Goal: Task Accomplishment & Management: Use online tool/utility

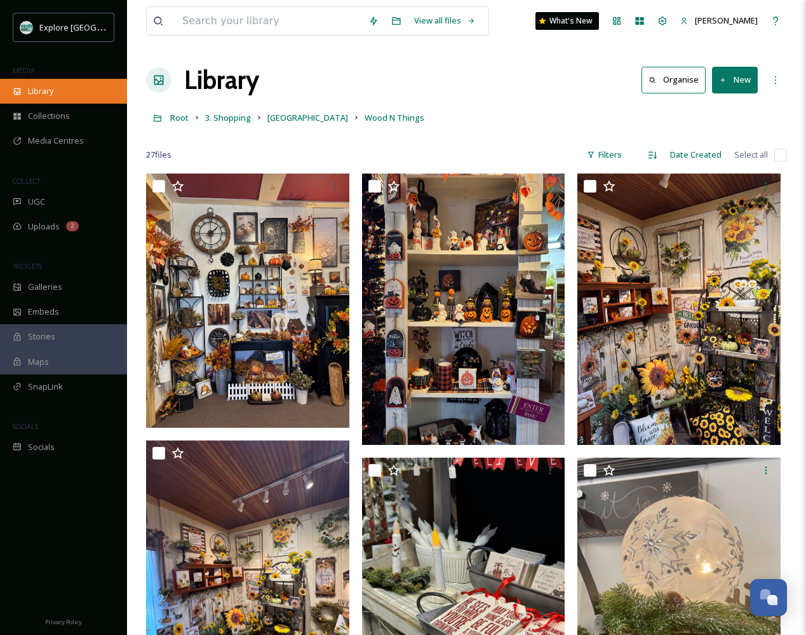
click at [45, 89] on span "Library" at bounding box center [40, 91] width 25 height 12
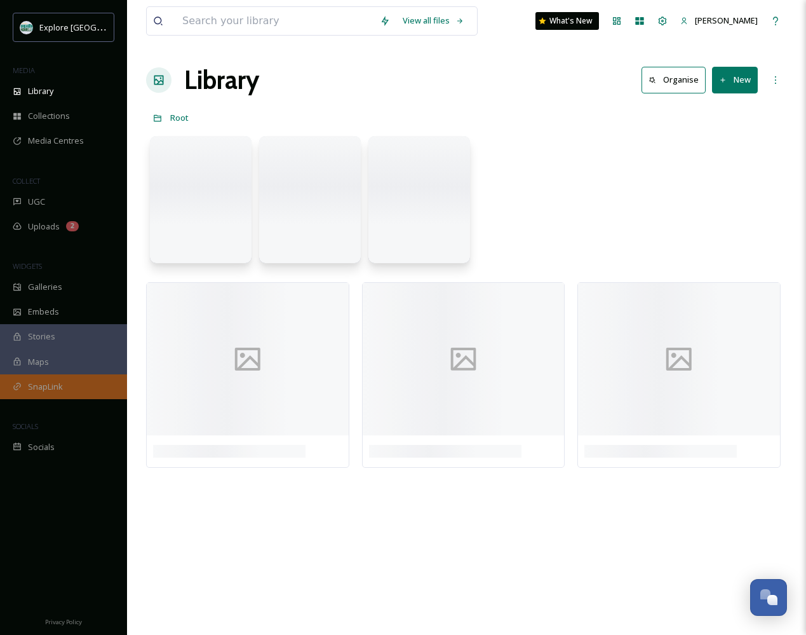
click at [84, 395] on div "SnapLink" at bounding box center [63, 386] width 127 height 25
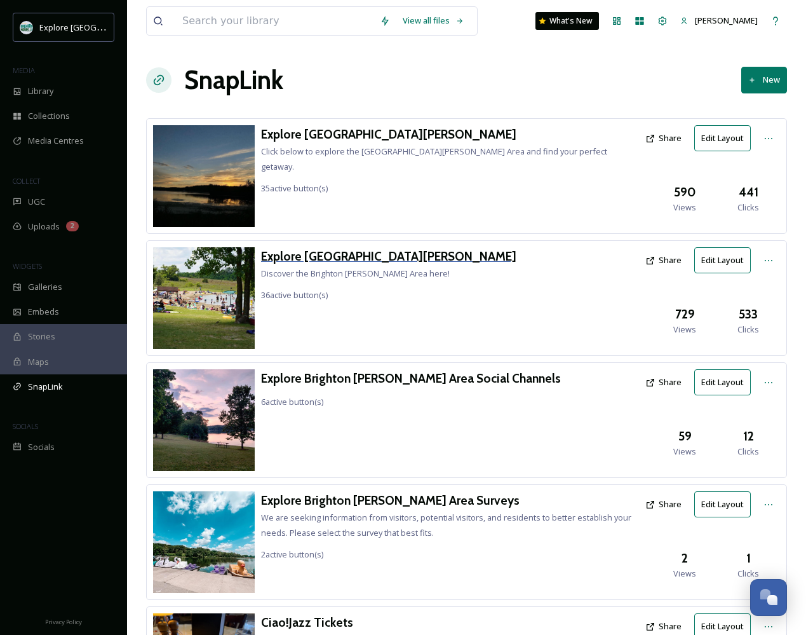
click at [340, 252] on h3 "Explore [GEOGRAPHIC_DATA][PERSON_NAME]" at bounding box center [388, 256] width 255 height 18
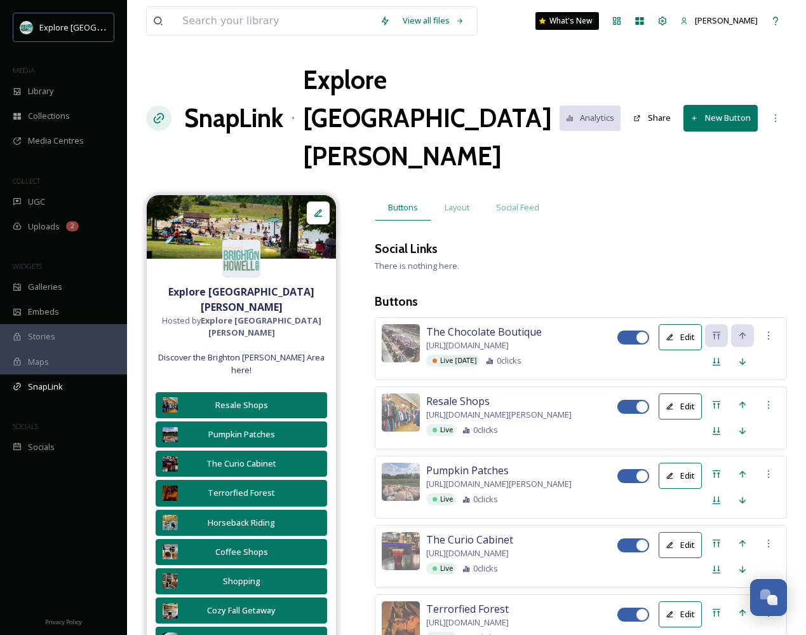
click at [223, 99] on h1 "SnapLink" at bounding box center [233, 118] width 99 height 38
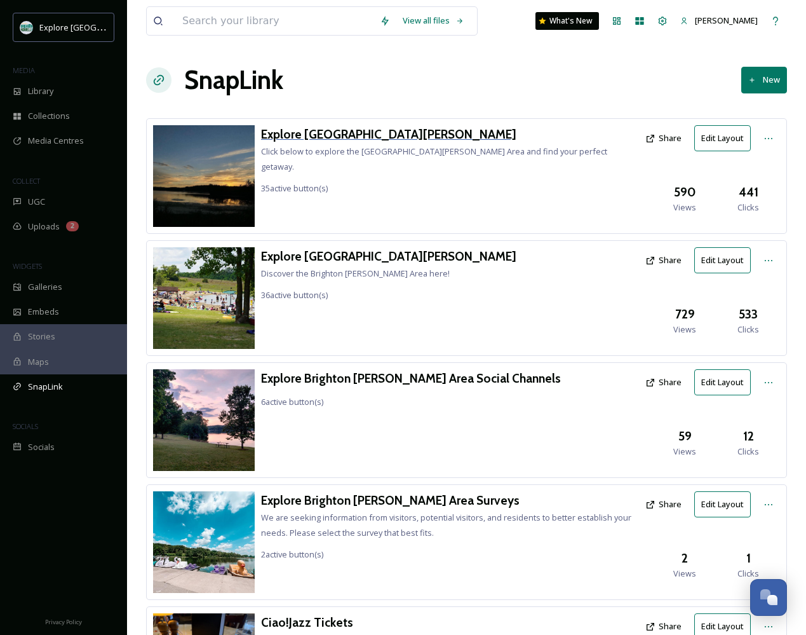
click at [346, 130] on h3 "Explore [GEOGRAPHIC_DATA][PERSON_NAME]" at bounding box center [450, 134] width 378 height 18
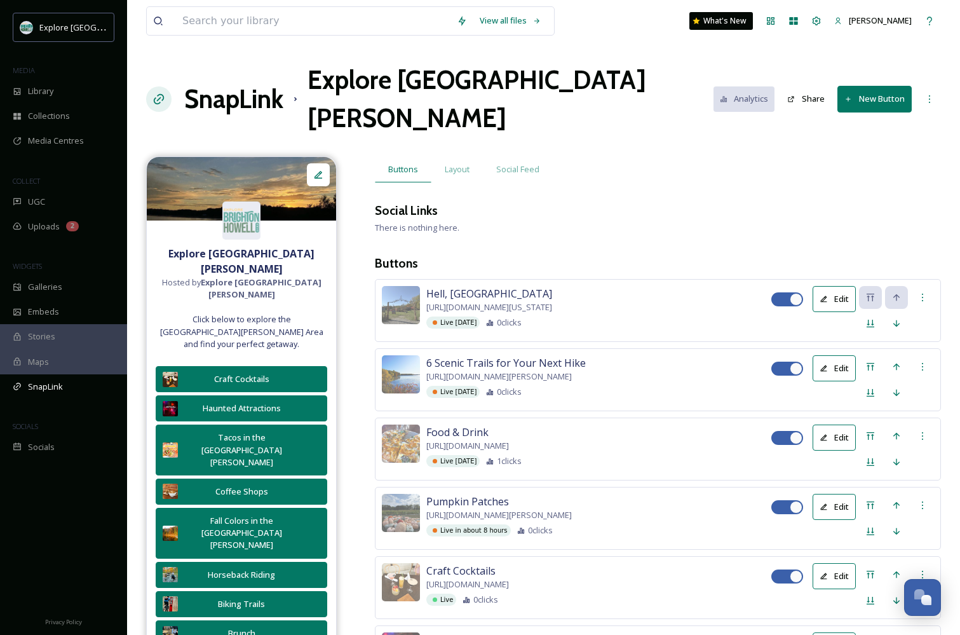
click at [805, 86] on button "New Button" at bounding box center [874, 99] width 74 height 26
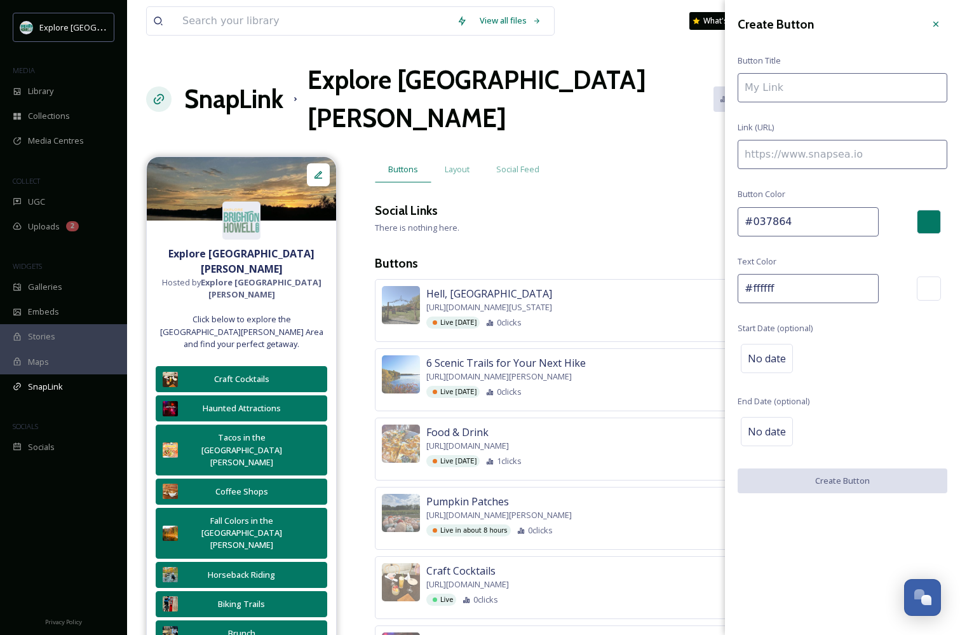
click at [805, 151] on input at bounding box center [843, 154] width 210 height 29
paste input "[URL][DOMAIN_NAME]"
type input "[URL][DOMAIN_NAME]"
click at [792, 92] on input at bounding box center [843, 87] width 210 height 29
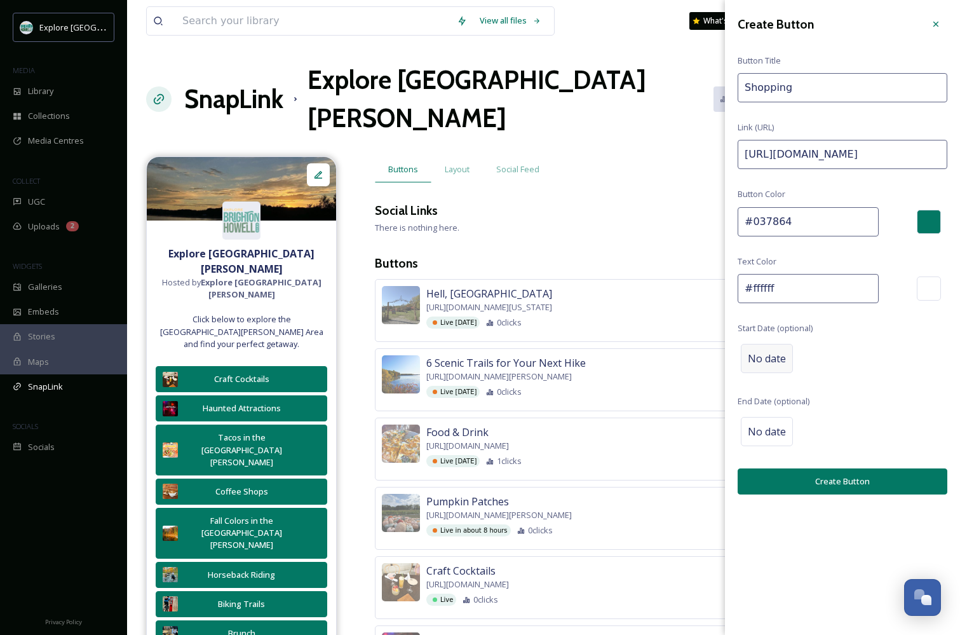
type input "Shopping"
click at [767, 347] on div "No date" at bounding box center [767, 358] width 52 height 29
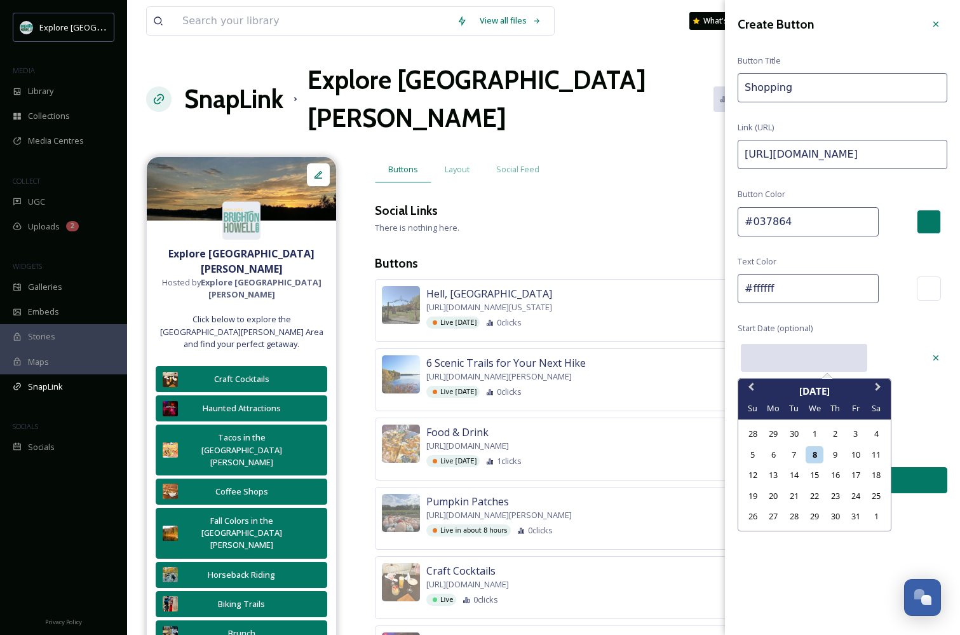
click at [771, 353] on input "text" at bounding box center [804, 358] width 126 height 28
click at [773, 475] on div "13" at bounding box center [773, 474] width 17 height 17
type input "[DATE]"
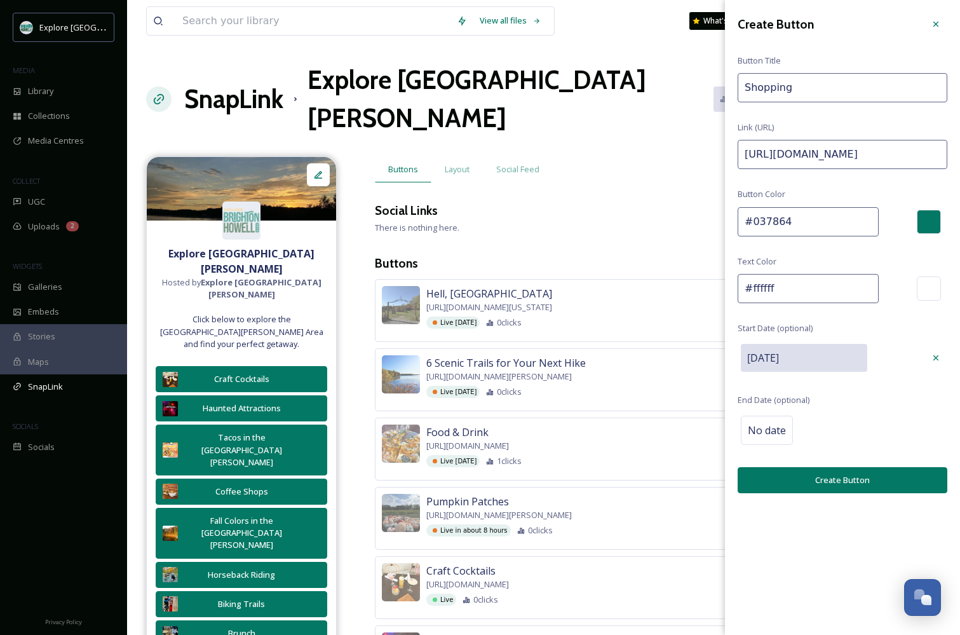
click at [800, 478] on button "Create Button" at bounding box center [843, 480] width 210 height 26
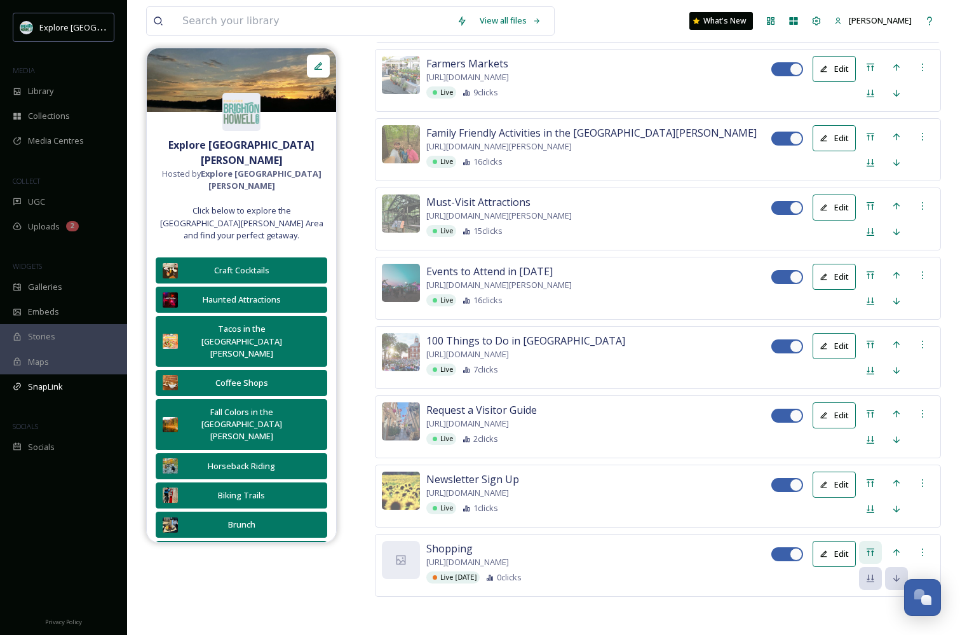
scroll to position [3108, 0]
click at [805, 547] on icon at bounding box center [870, 552] width 10 height 10
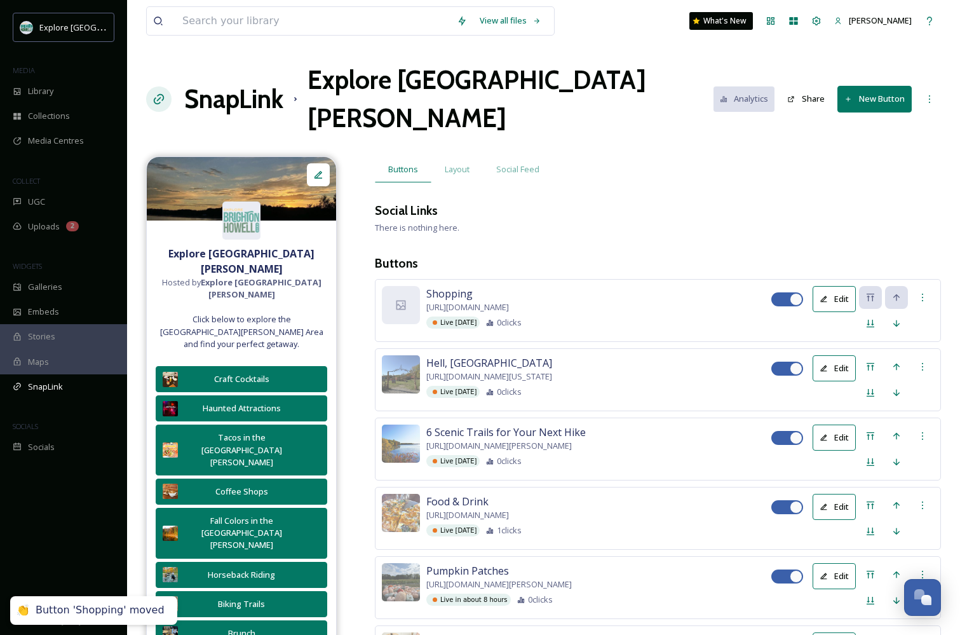
scroll to position [0, 0]
click at [400, 286] on div at bounding box center [401, 305] width 38 height 38
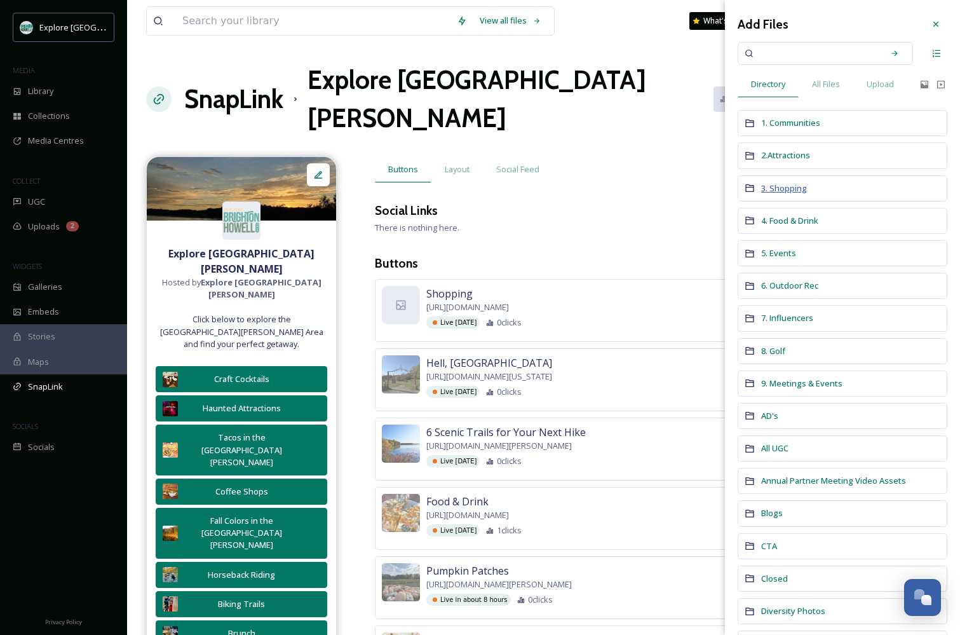
click at [793, 192] on span "3. Shopping" at bounding box center [784, 187] width 46 height 11
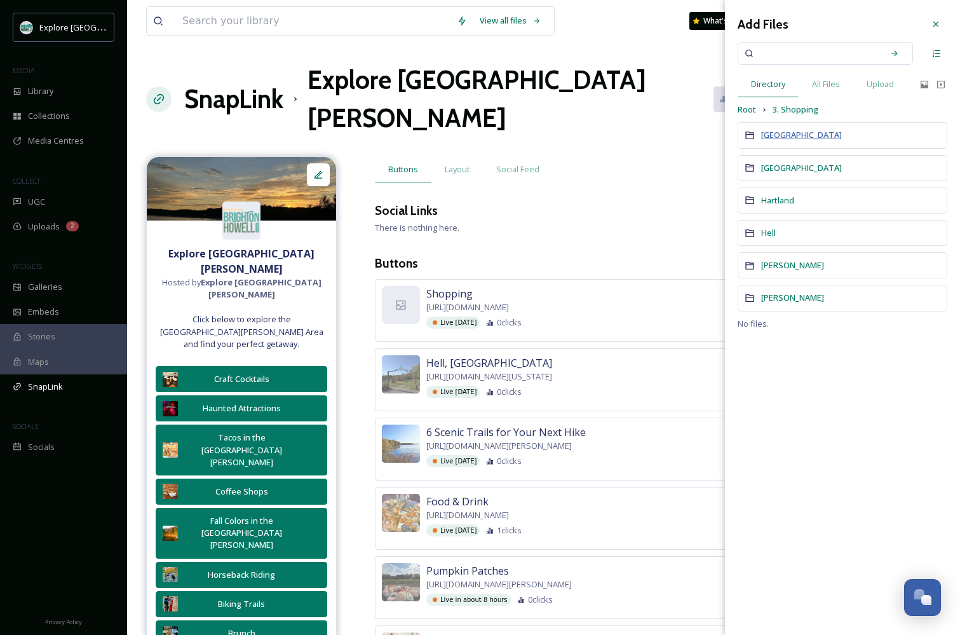
click at [766, 133] on span "[GEOGRAPHIC_DATA]" at bounding box center [801, 134] width 81 height 11
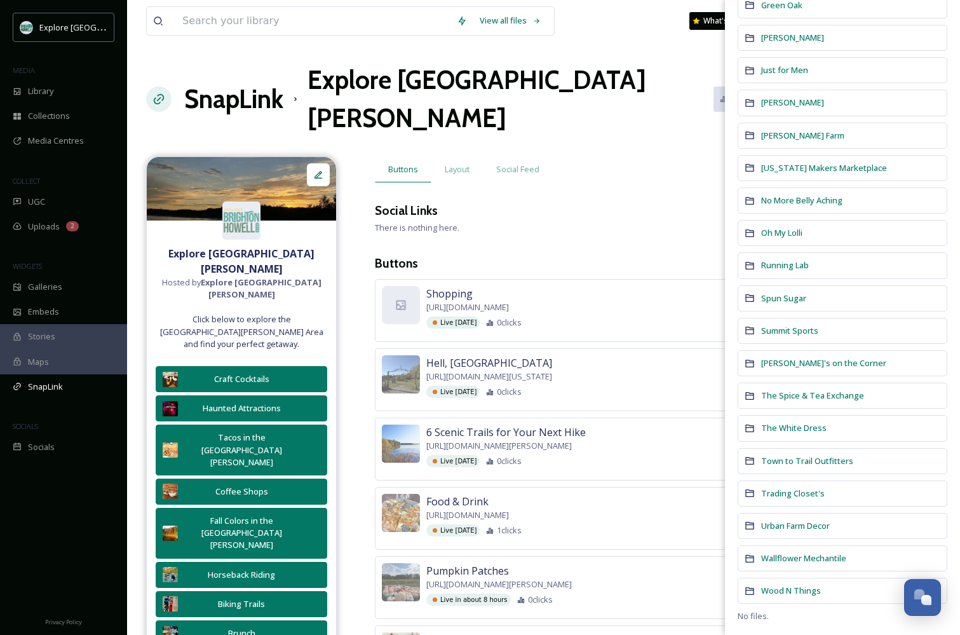
scroll to position [387, 0]
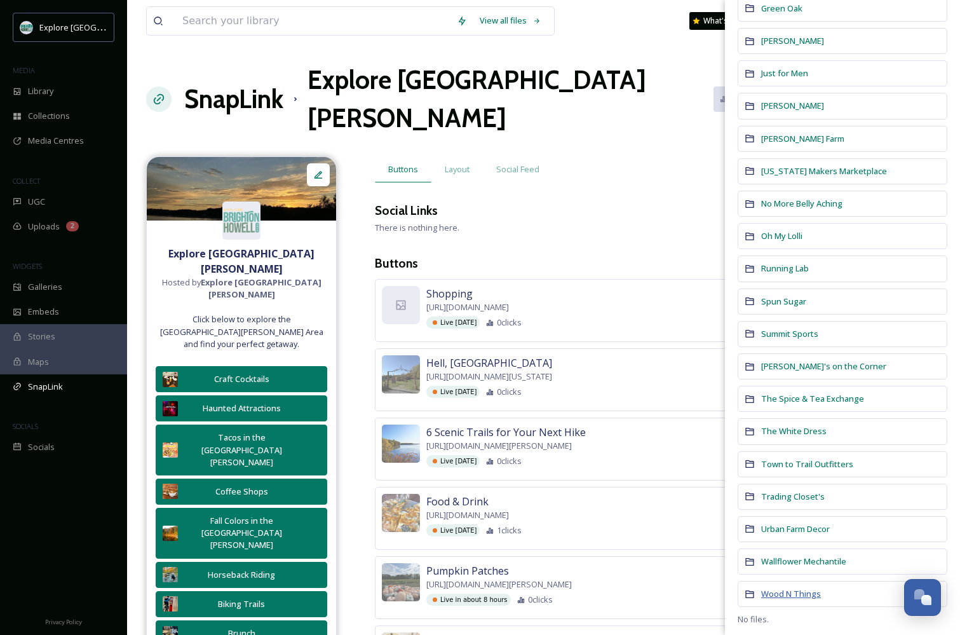
click at [782, 588] on span "Wood N Things" at bounding box center [791, 593] width 60 height 11
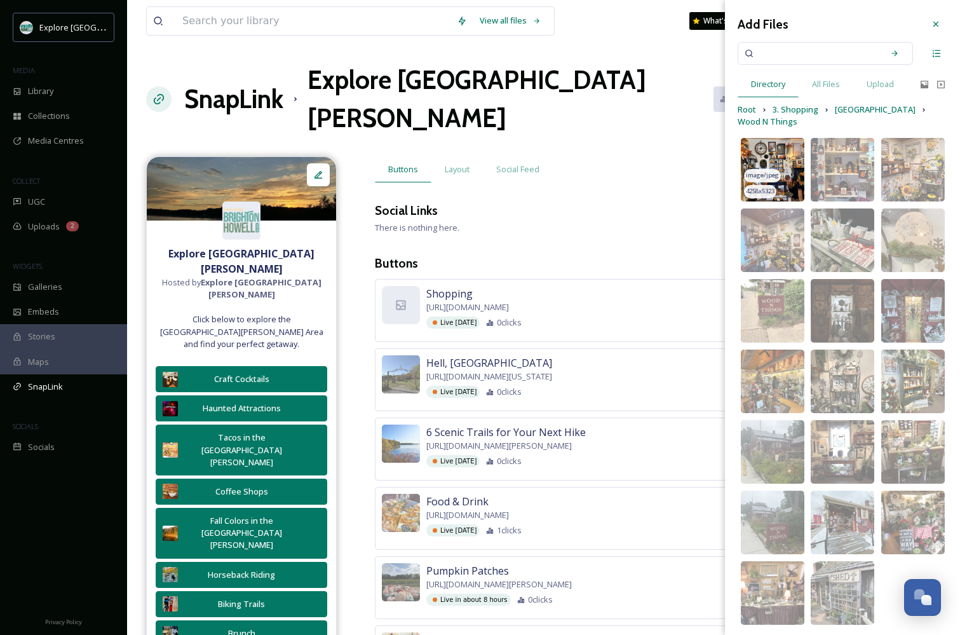
click at [769, 149] on img at bounding box center [773, 170] width 64 height 64
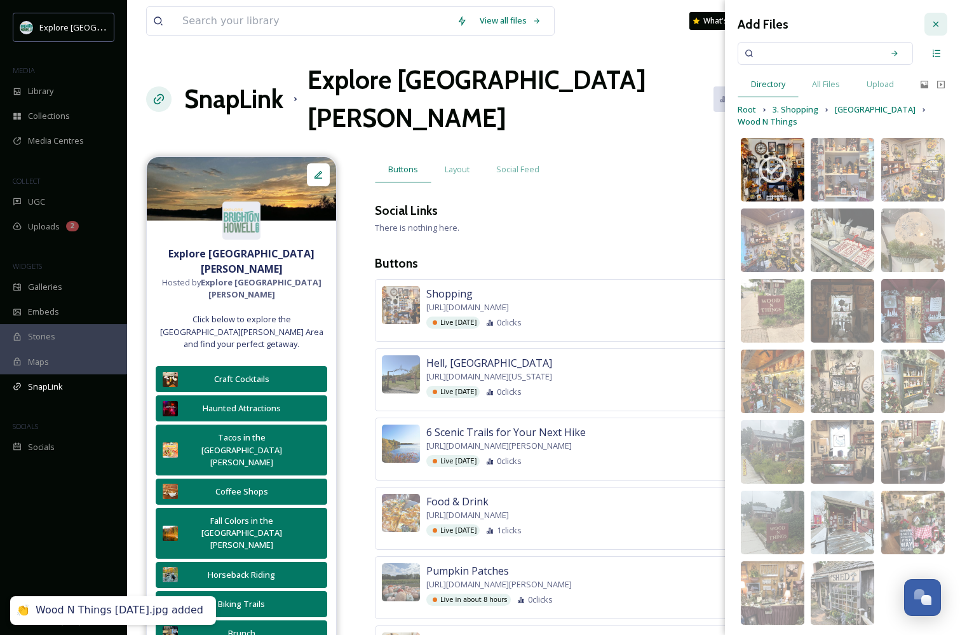
click at [805, 27] on icon at bounding box center [936, 24] width 10 height 10
